Goal: Check status: Check status

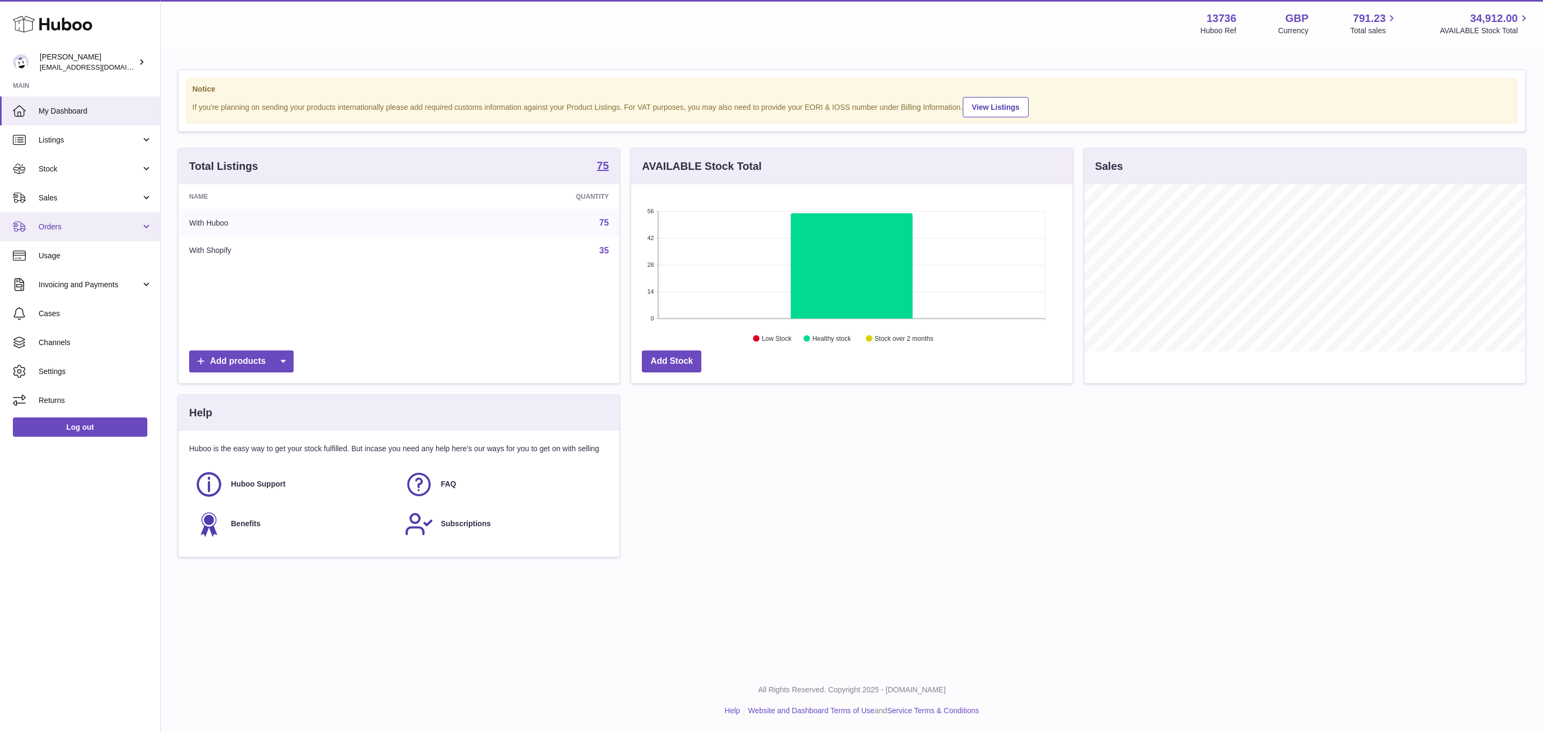
click at [104, 219] on link "Orders" at bounding box center [80, 226] width 160 height 29
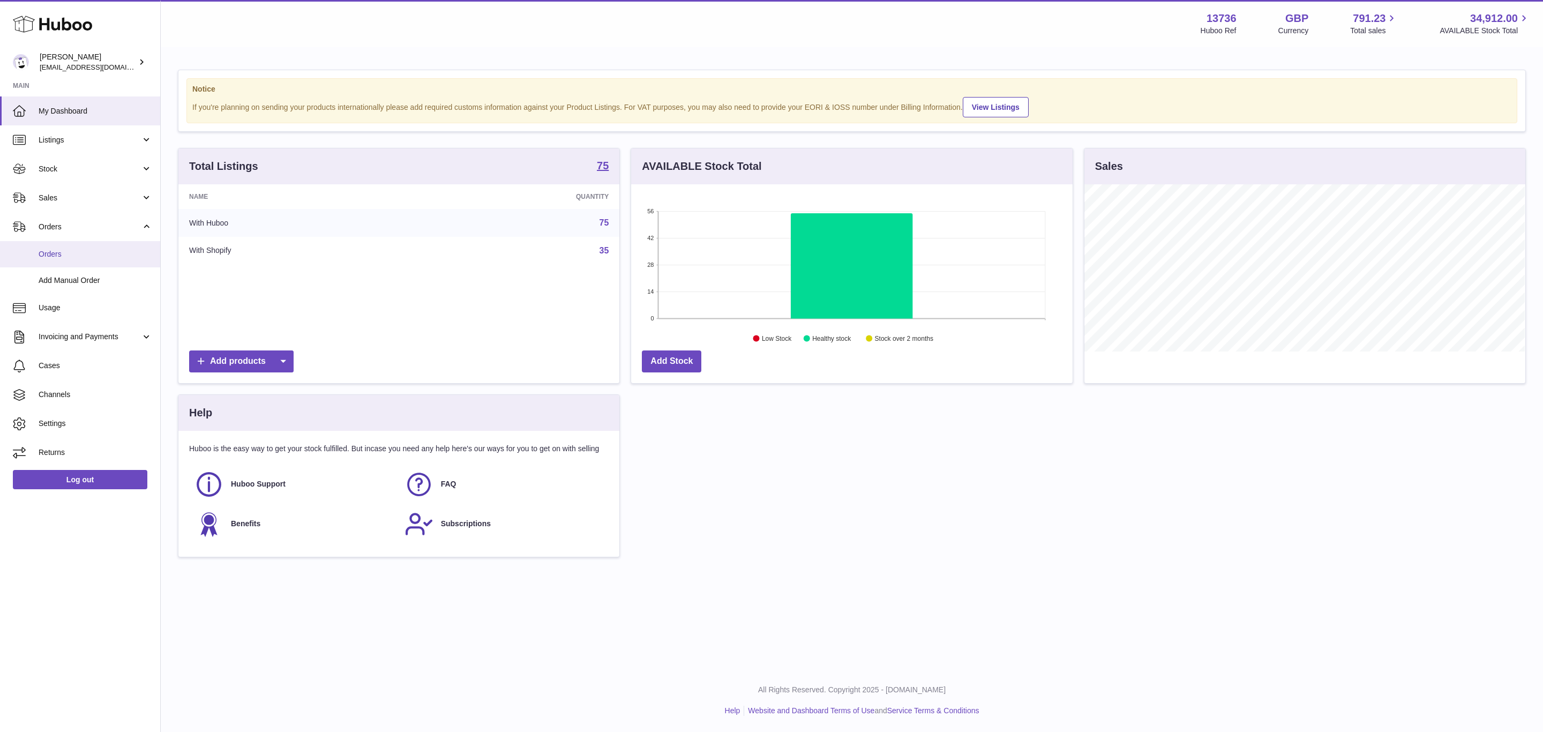
click at [108, 254] on span "Orders" at bounding box center [96, 254] width 114 height 10
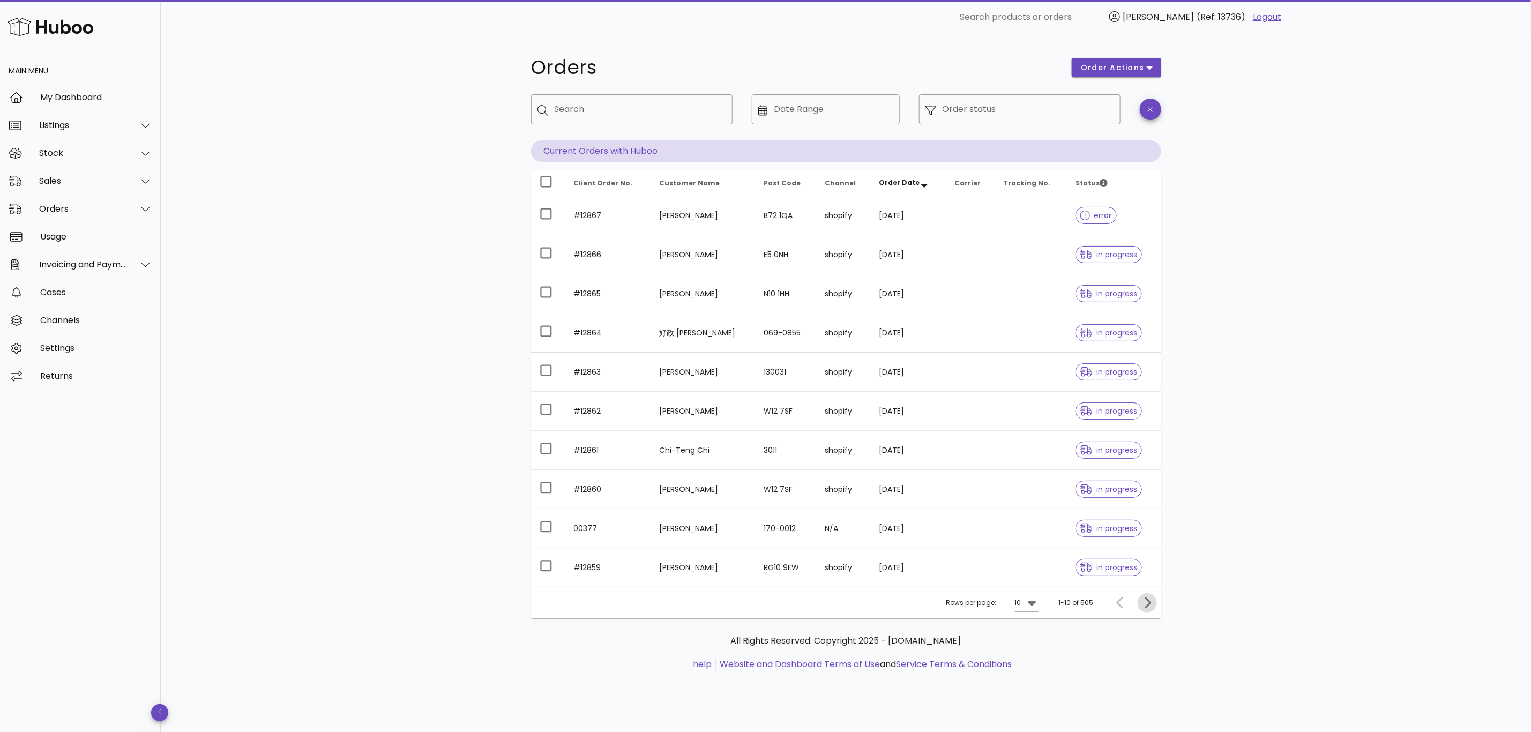
click at [1147, 602] on icon "Next page" at bounding box center [1147, 602] width 6 height 11
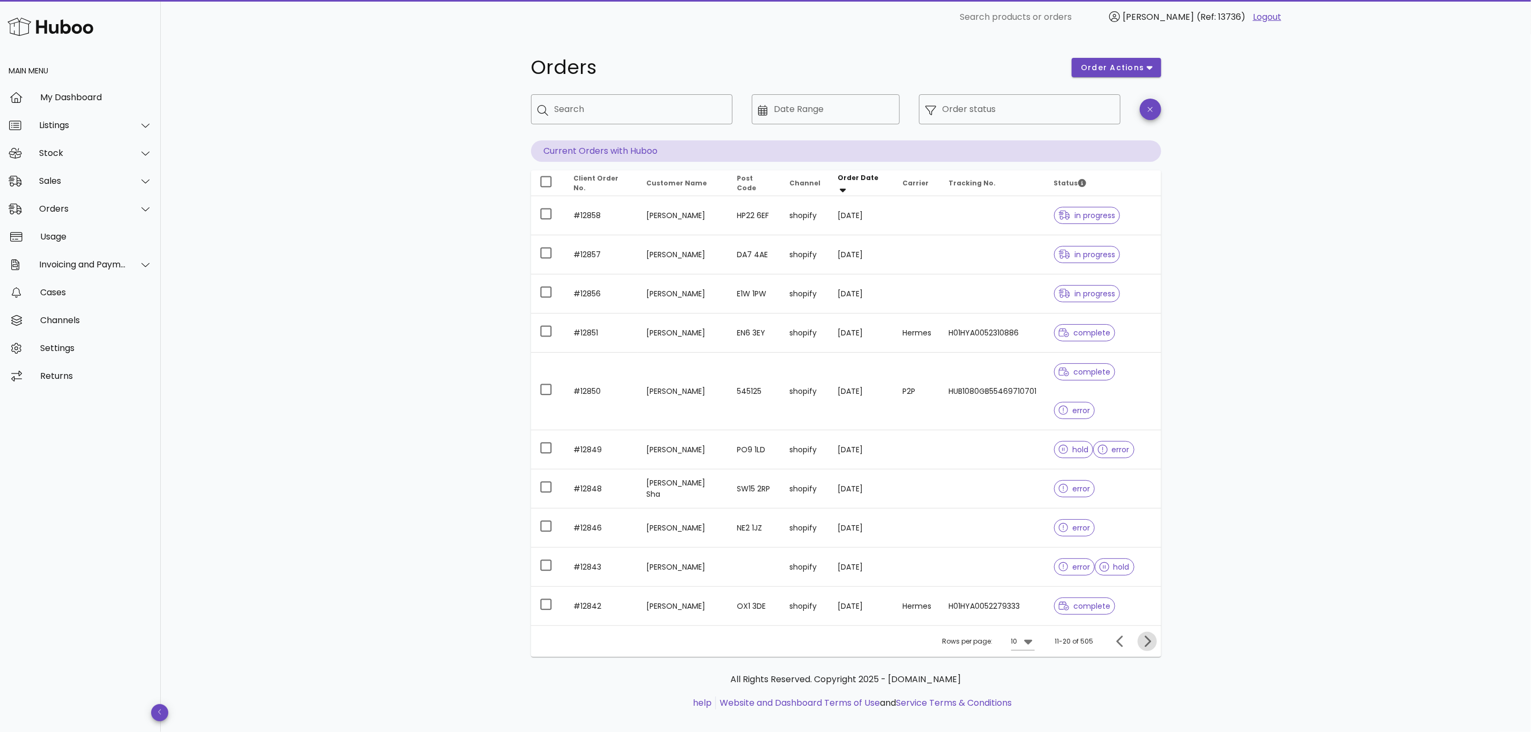
click at [1148, 635] on icon "Next page" at bounding box center [1147, 641] width 13 height 13
click at [1148, 610] on div "Client Order No. Customer Name Post Code Channel Order Date Carrier Tracking No…" at bounding box center [846, 413] width 630 height 486
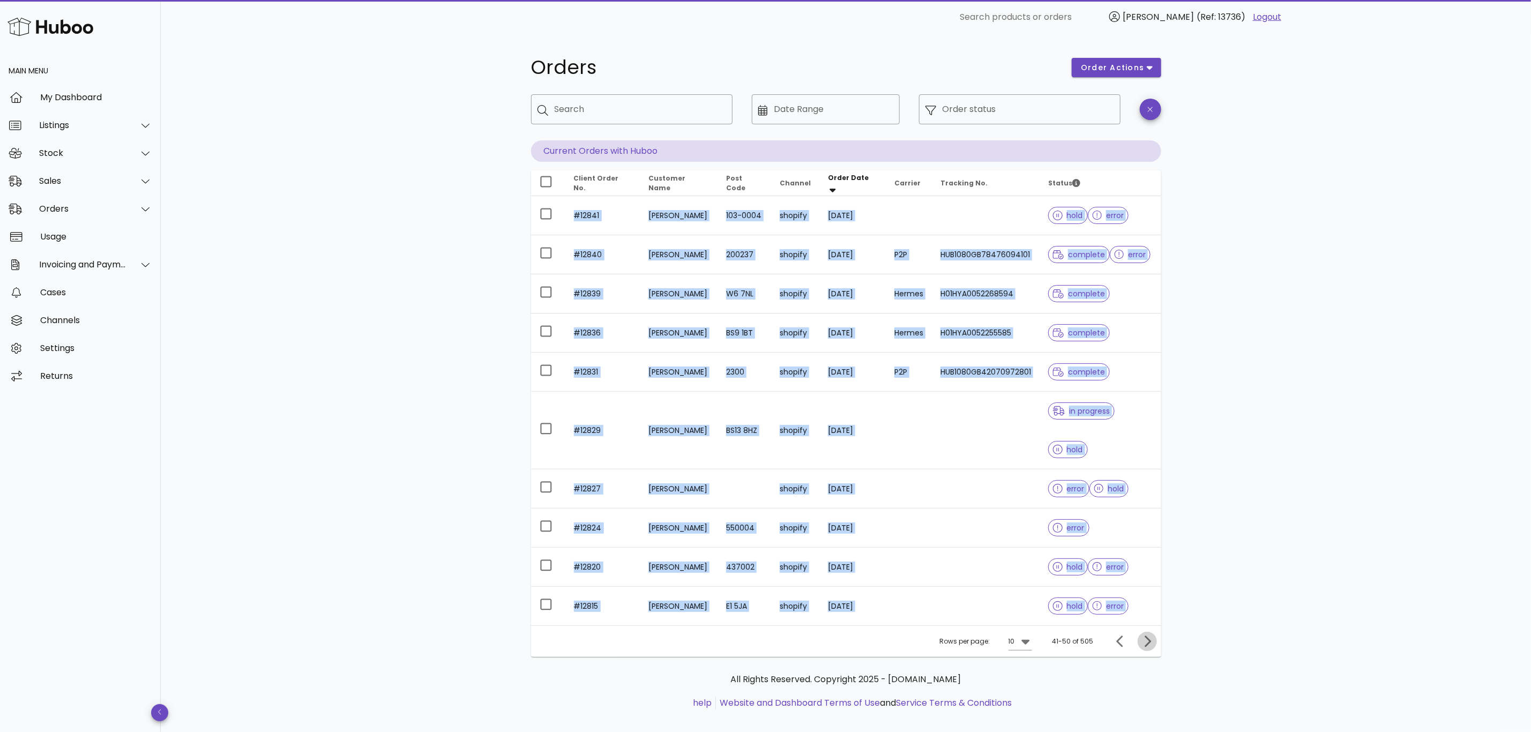
click at [1148, 610] on div "hold error" at bounding box center [1100, 606] width 104 height 39
click at [1148, 610] on div "Orders order actions ​ Search ​ Date Range ​ Order status Current Orders with H…" at bounding box center [846, 388] width 1370 height 709
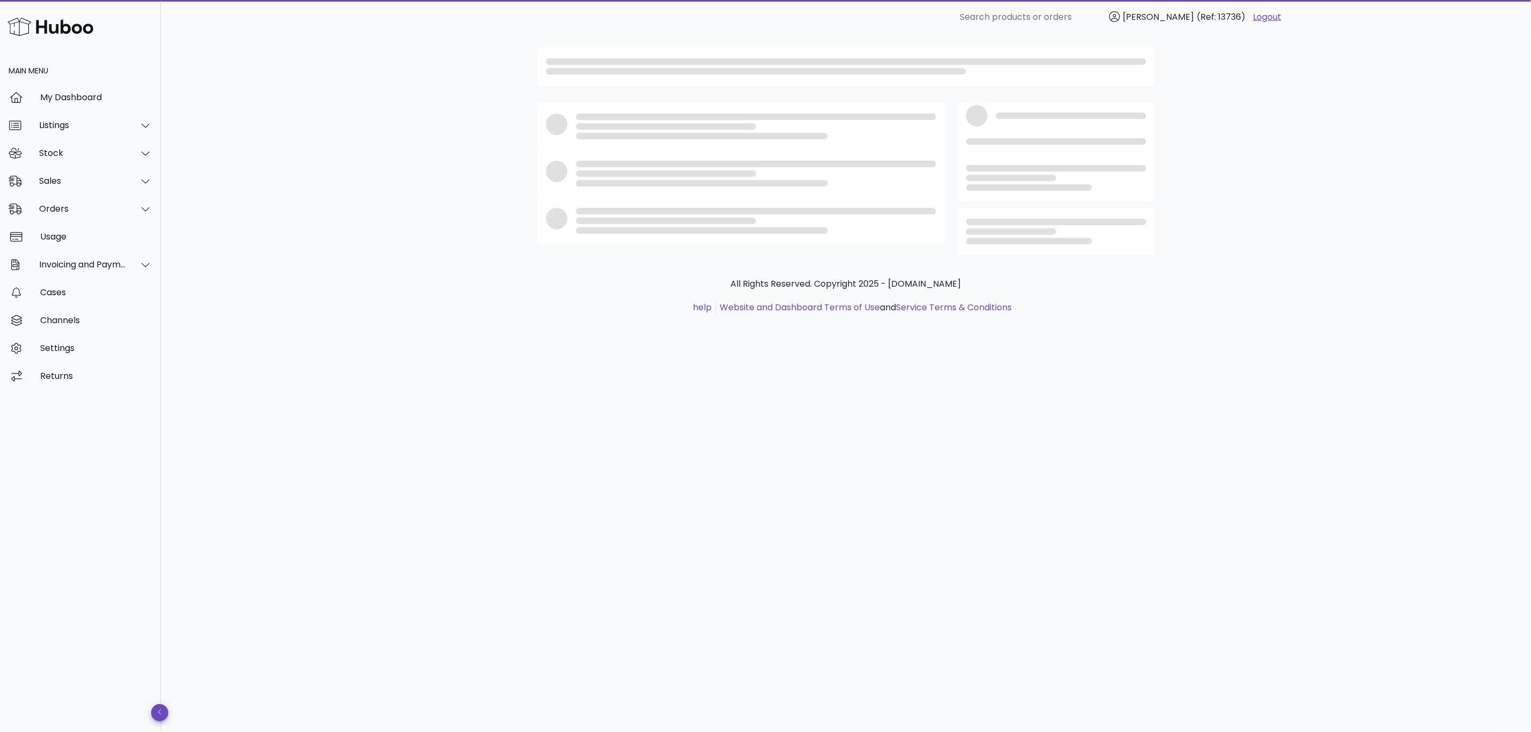
click at [1148, 610] on div "All Rights Reserved. Copyright 2025 - [DOMAIN_NAME] help Website and Dashboard …" at bounding box center [846, 383] width 1370 height 698
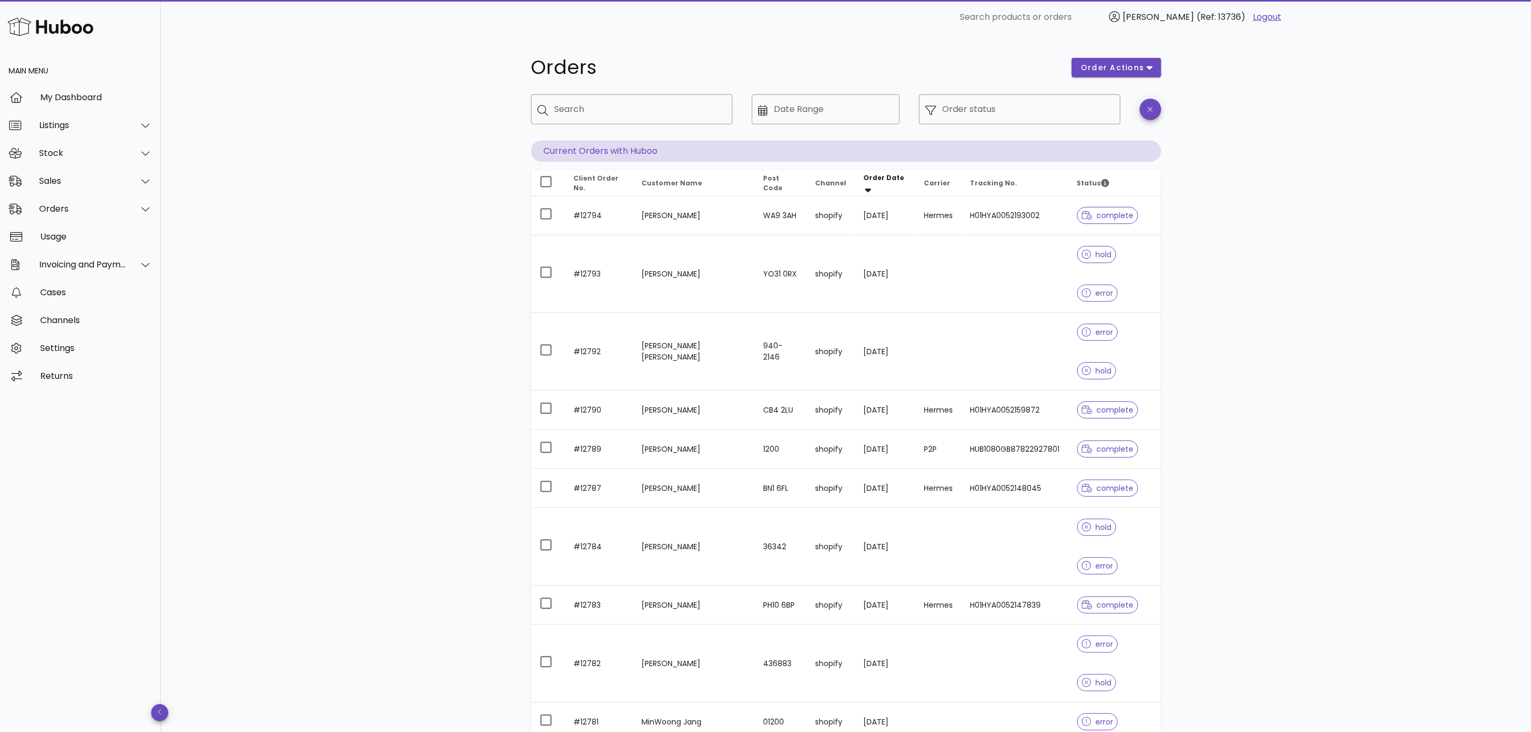
click at [1030, 666] on div "50" at bounding box center [1024, 665] width 28 height 26
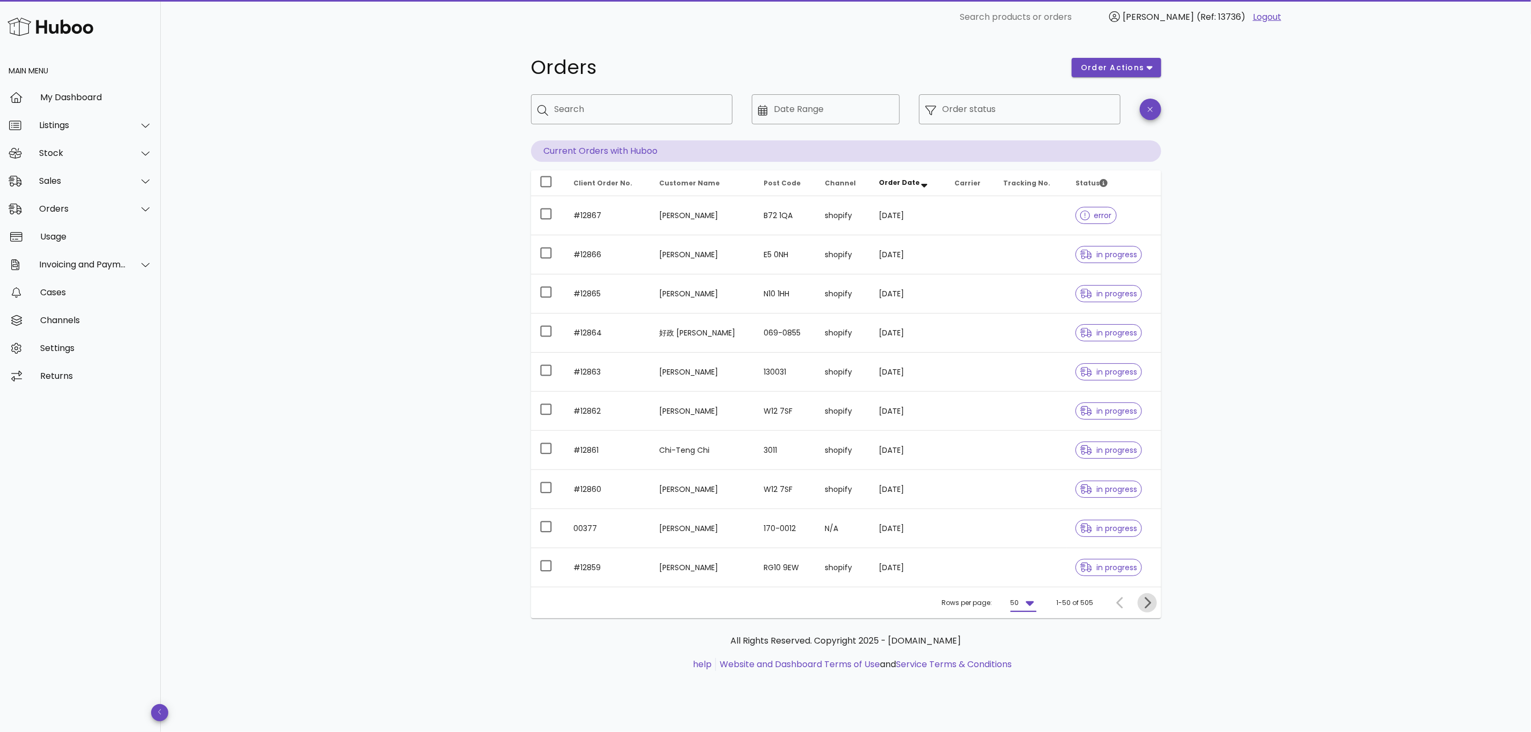
click at [1139, 603] on span "Next page" at bounding box center [1146, 602] width 19 height 13
click at [1148, 603] on icon "Next page" at bounding box center [1147, 602] width 6 height 11
click at [1148, 606] on icon "Next page" at bounding box center [1147, 602] width 6 height 11
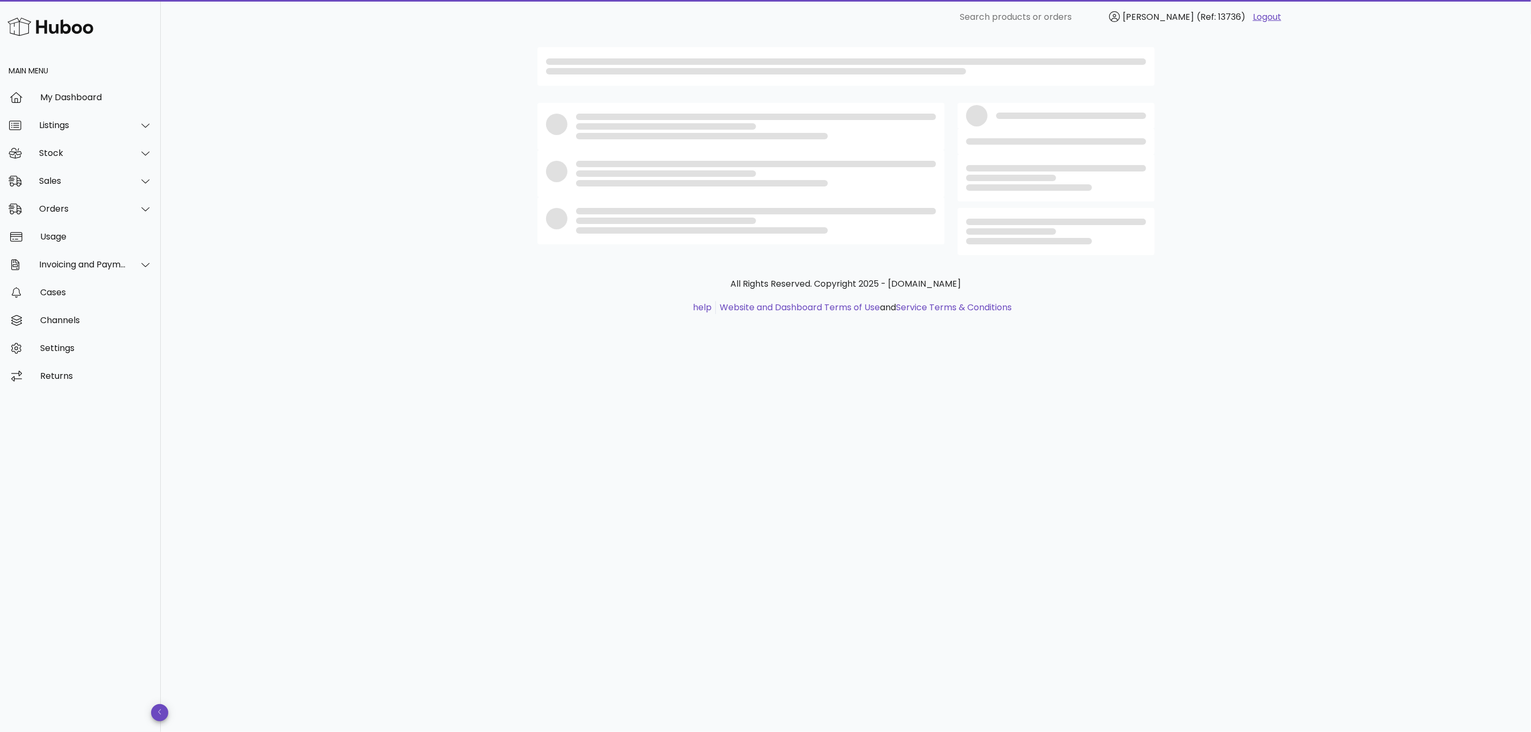
click at [1148, 606] on div "All Rights Reserved. Copyright 2025 - [DOMAIN_NAME] help Website and Dashboard …" at bounding box center [846, 383] width 1370 height 698
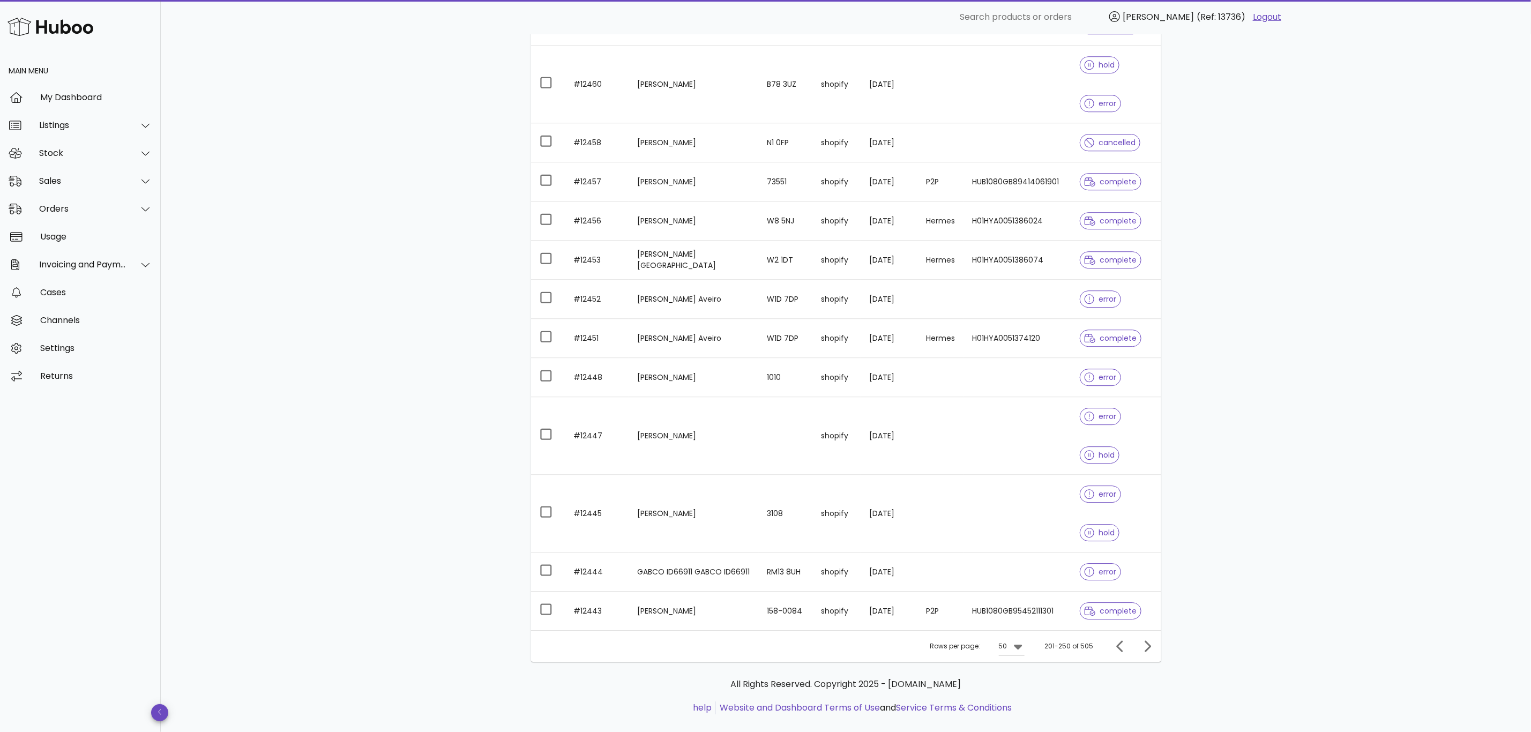
scroll to position [2165, 0]
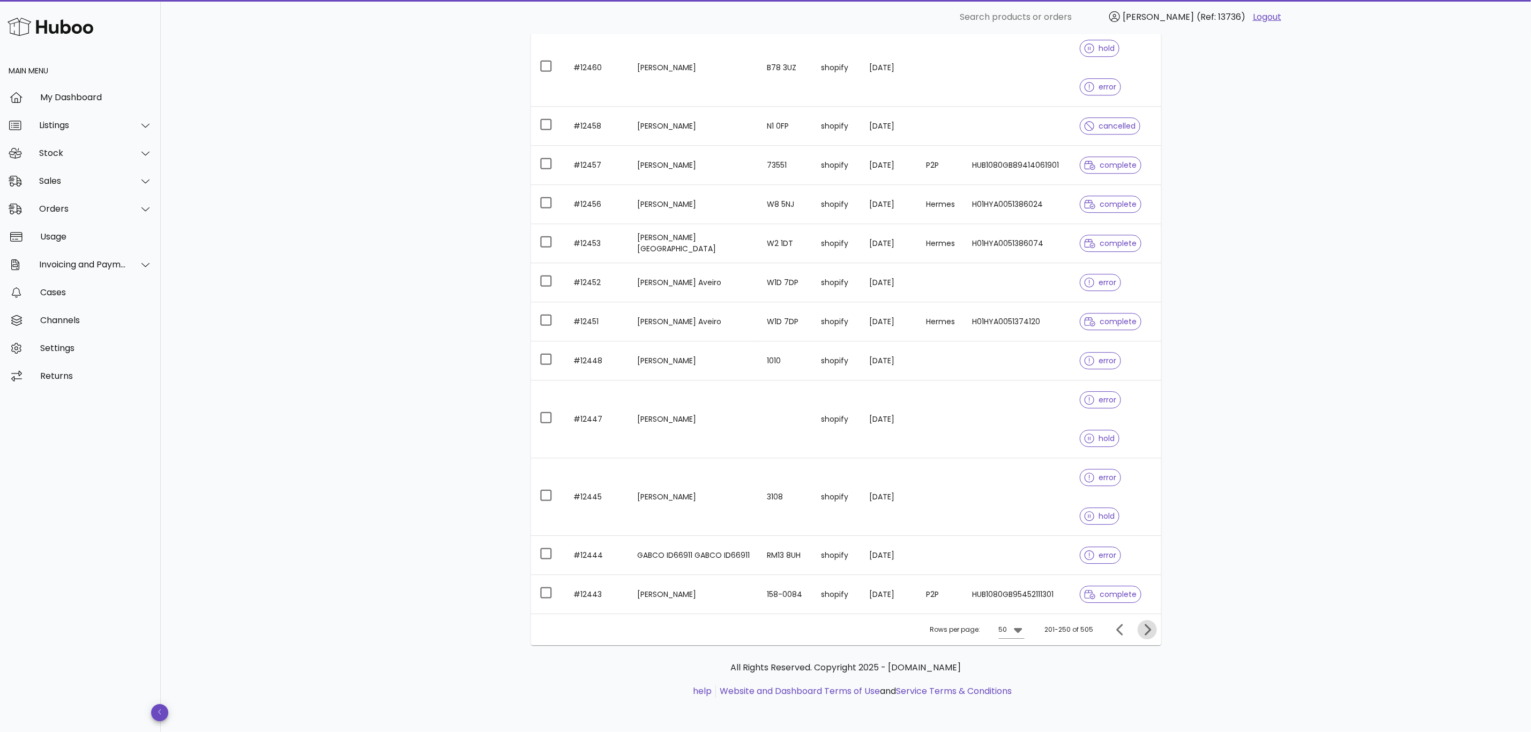
click at [1141, 627] on icon "Next page" at bounding box center [1147, 629] width 13 height 13
click at [1147, 631] on icon "Next page" at bounding box center [1147, 629] width 13 height 13
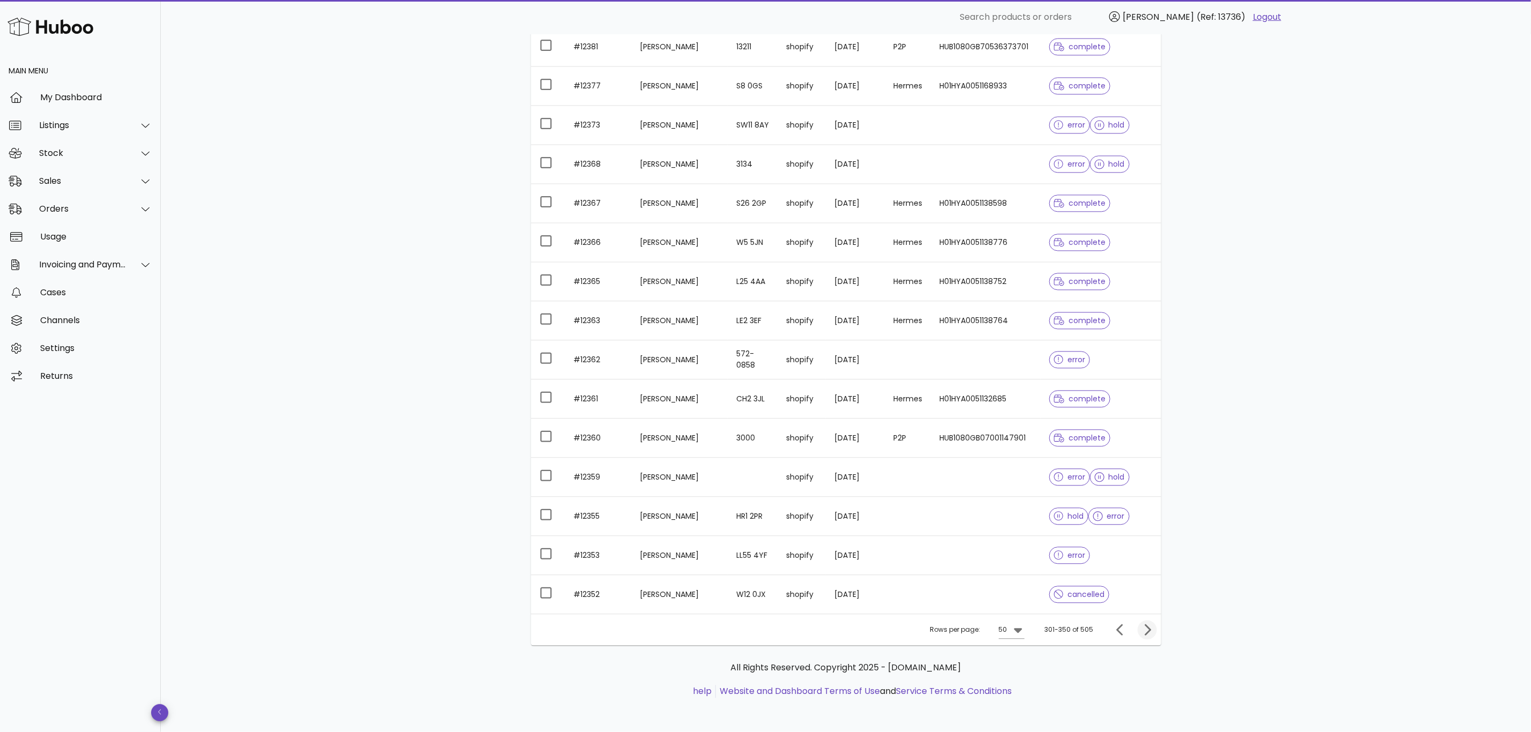
scroll to position [1626, 0]
click at [1149, 632] on icon "Next page" at bounding box center [1147, 629] width 13 height 13
click at [1149, 633] on icon "Next page" at bounding box center [1147, 629] width 13 height 13
click at [1146, 630] on icon "Next page" at bounding box center [1147, 629] width 13 height 13
click at [1146, 632] on icon "Next page" at bounding box center [1147, 629] width 13 height 13
